Goal: Information Seeking & Learning: Understand process/instructions

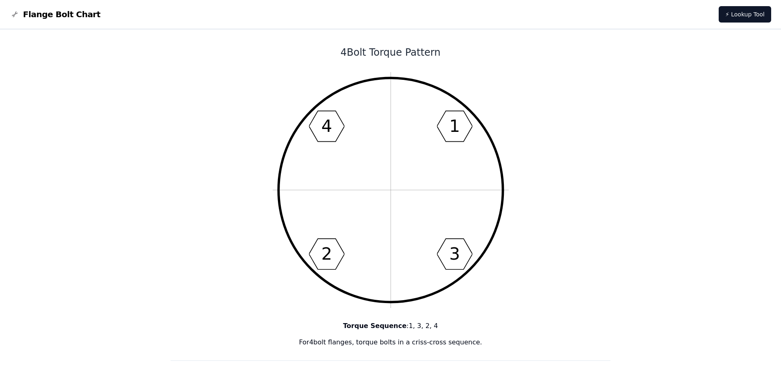
click at [382, 53] on h1 "4 Bolt Torque Pattern" at bounding box center [390, 52] width 440 height 13
click at [722, 14] on link "⚡ Lookup Tool" at bounding box center [744, 14] width 52 height 16
click at [341, 125] on icon "1 3 2 4" at bounding box center [391, 190] width 236 height 236
click at [357, 75] on icon "1 3 2 4" at bounding box center [391, 190] width 236 height 236
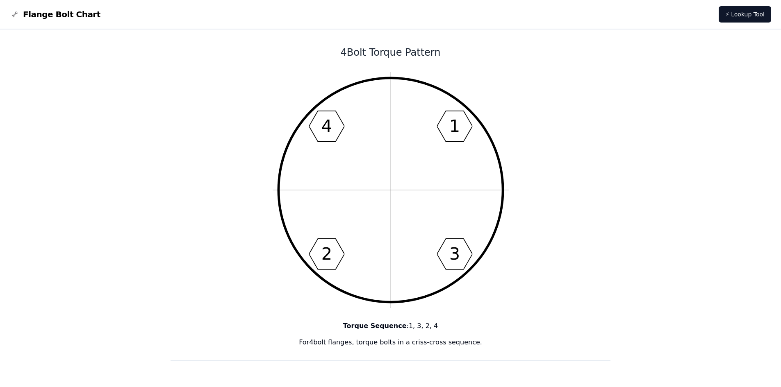
click at [357, 57] on h1 "4 Bolt Torque Pattern" at bounding box center [390, 52] width 440 height 13
click at [347, 52] on h1 "4 Bolt Torque Pattern" at bounding box center [390, 52] width 440 height 13
click at [39, 14] on span "Flange Bolt Chart" at bounding box center [61, 14] width 77 height 11
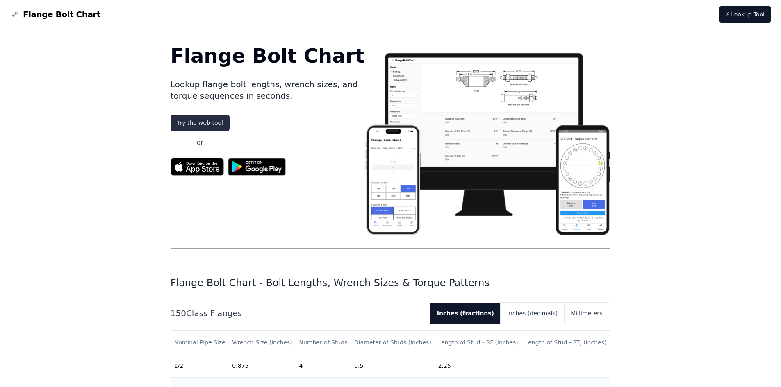
click at [216, 116] on link "Try the web tool" at bounding box center [199, 123] width 59 height 16
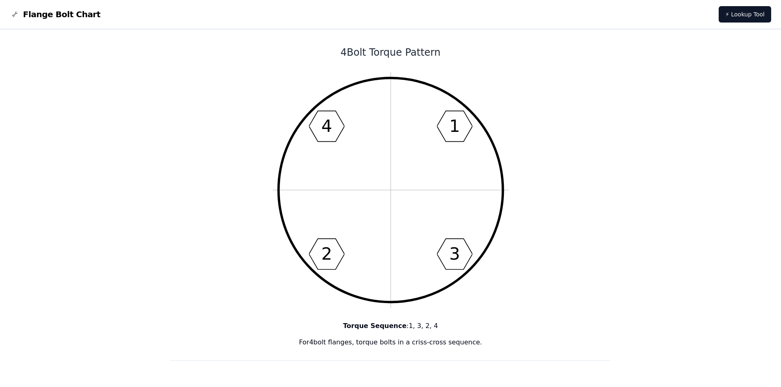
click at [316, 122] on icon "1 3 2 4" at bounding box center [391, 190] width 236 height 236
click at [336, 115] on icon "1 3 2 4" at bounding box center [391, 190] width 236 height 236
click at [319, 125] on icon "1 3 2 4" at bounding box center [391, 190] width 236 height 236
click at [322, 125] on text "4" at bounding box center [326, 126] width 11 height 20
click at [429, 47] on h1 "4 Bolt Torque Pattern" at bounding box center [390, 52] width 440 height 13
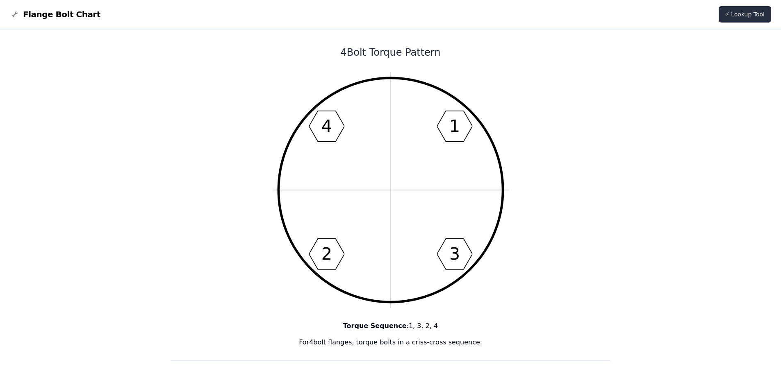
click at [739, 16] on link "⚡ Lookup Tool" at bounding box center [744, 14] width 52 height 16
